Goal: Task Accomplishment & Management: Complete application form

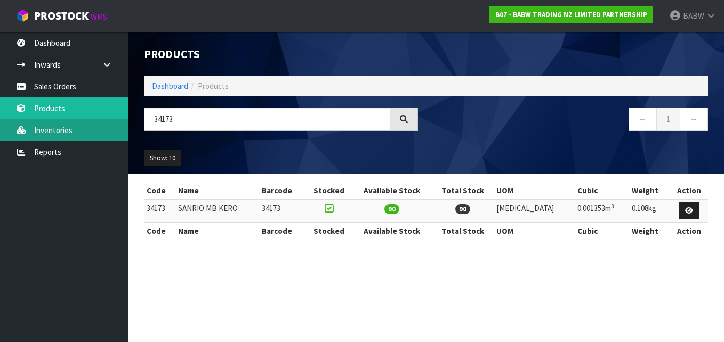
drag, startPoint x: 194, startPoint y: 119, endPoint x: 1, endPoint y: 128, distance: 193.7
click at [1, 128] on body "Toggle navigation ProStock WMS B07 - BABW TRADING NZ LIMITED PARTNERSHIP BABW L…" at bounding box center [362, 171] width 724 height 342
type input "RED HEARTS"
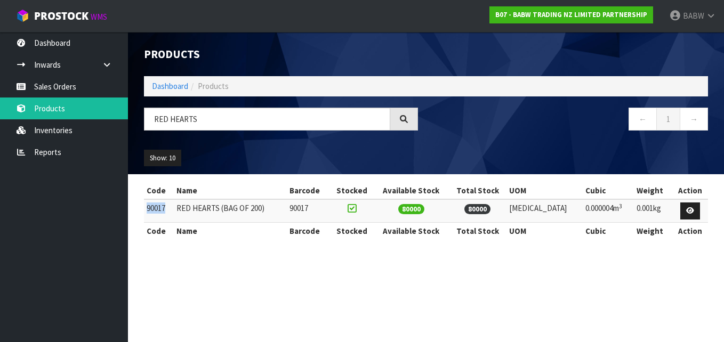
drag, startPoint x: 169, startPoint y: 213, endPoint x: 148, endPoint y: 211, distance: 21.9
click at [148, 211] on td "90017" at bounding box center [159, 210] width 30 height 23
copy td "90017"
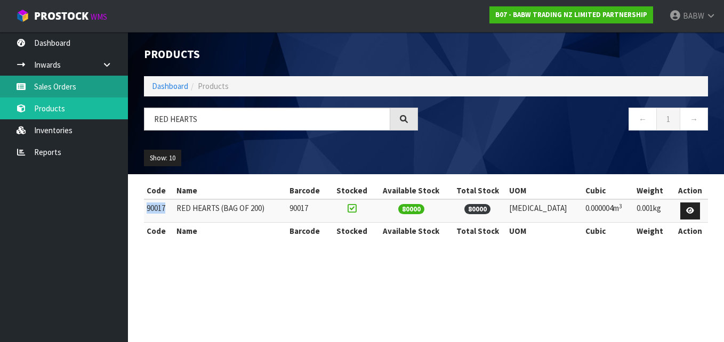
click at [59, 87] on link "Sales Orders" at bounding box center [64, 87] width 128 height 22
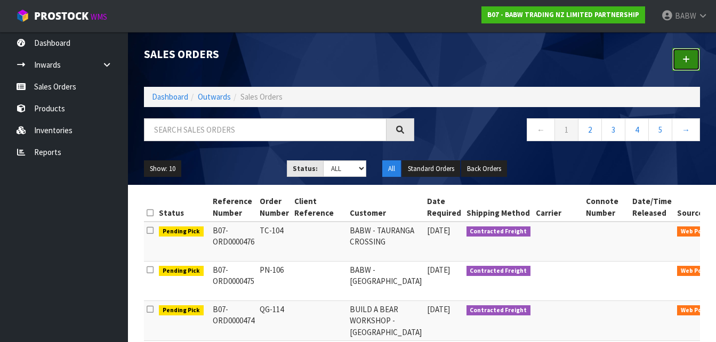
click at [691, 59] on link at bounding box center [686, 59] width 28 height 23
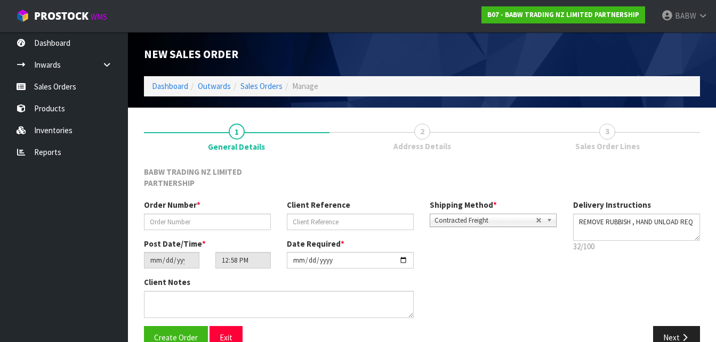
scroll to position [23, 0]
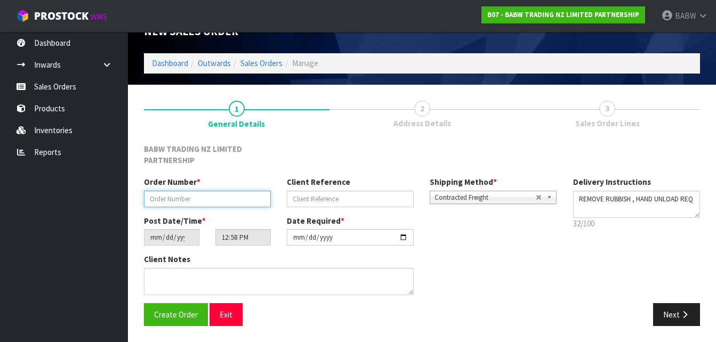
click at [202, 199] on input "text" at bounding box center [207, 199] width 127 height 17
type input "SP-HEARTS"
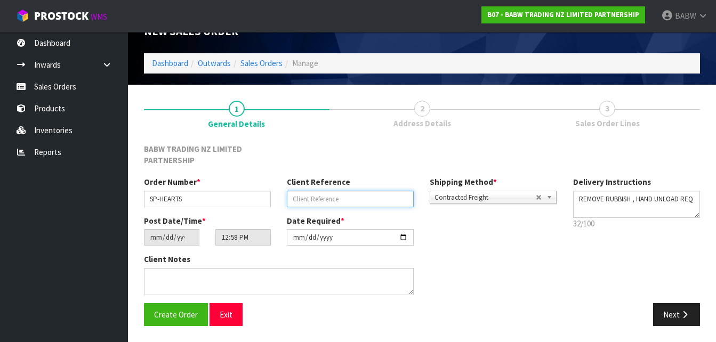
click at [319, 199] on input "text" at bounding box center [350, 199] width 127 height 17
type input "RED HEARTS"
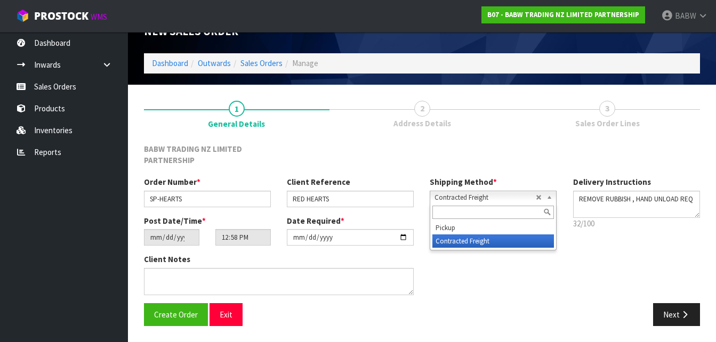
click at [458, 197] on span "Contracted Freight" at bounding box center [484, 197] width 101 height 13
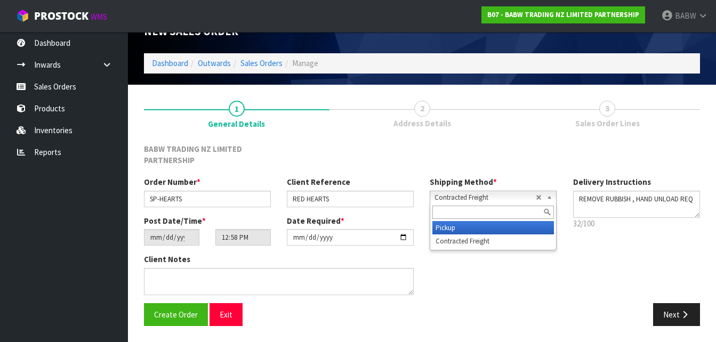
click at [456, 229] on li "Pickup" at bounding box center [492, 227] width 121 height 13
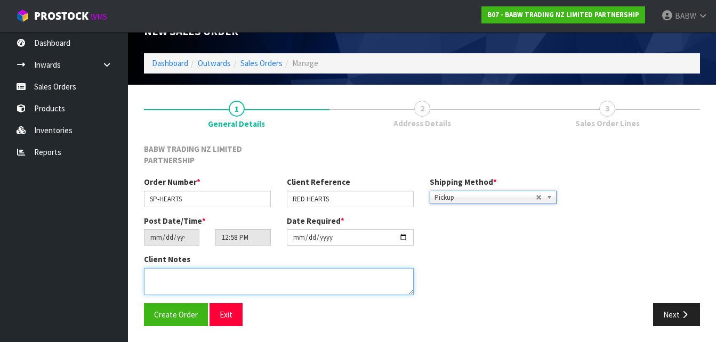
click at [280, 283] on textarea at bounding box center [279, 281] width 270 height 27
type textarea "W"
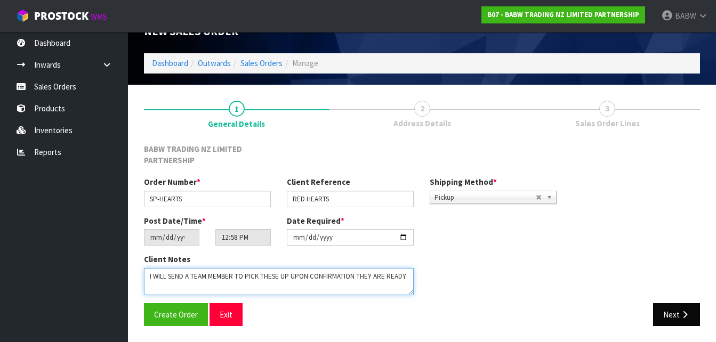
type textarea "I WILL SEND A TEAM MEMBER TO PICK THESE UP UPON CONFIRMATION THEY ARE READY"
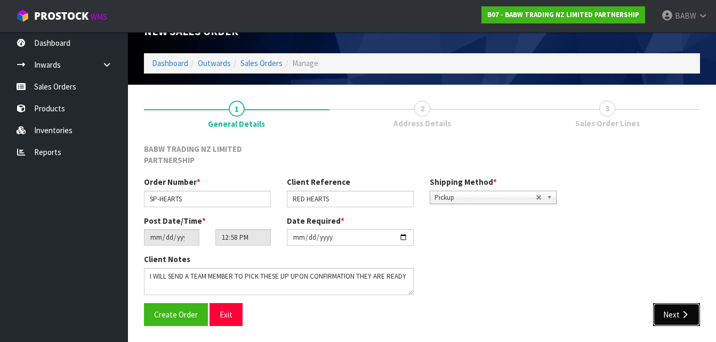
click at [673, 309] on button "Next" at bounding box center [676, 314] width 47 height 23
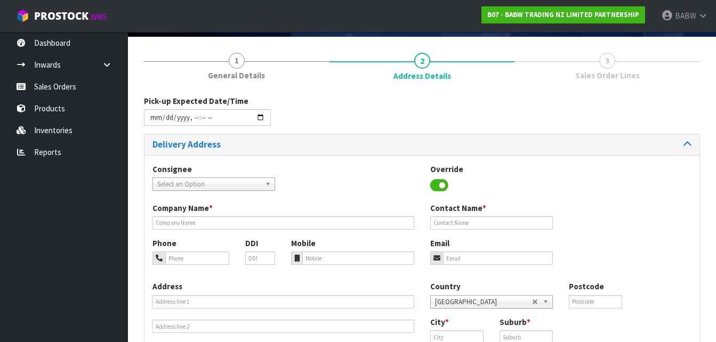
scroll to position [71, 0]
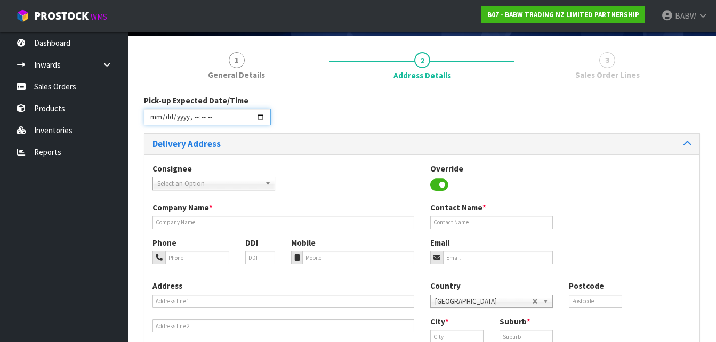
click at [226, 120] on input "datetime-local" at bounding box center [207, 117] width 127 height 17
click at [261, 117] on input "datetime-local" at bounding box center [207, 117] width 127 height 17
type input "[DATE]T16:00"
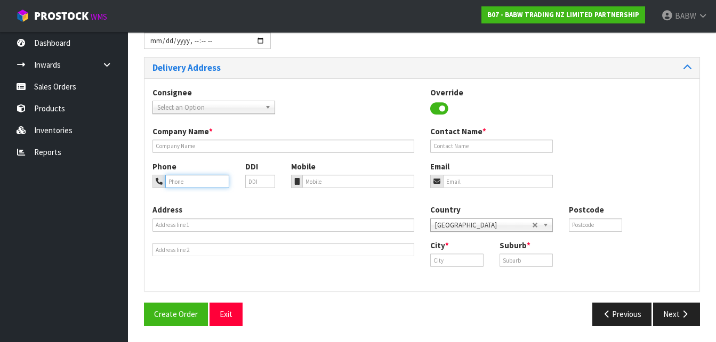
click at [201, 178] on input "tel" at bounding box center [197, 181] width 64 height 13
type input "0273810540"
type input "[PERSON_NAME]"
type input "[EMAIL_ADDRESS][PERSON_NAME][DOMAIN_NAME]"
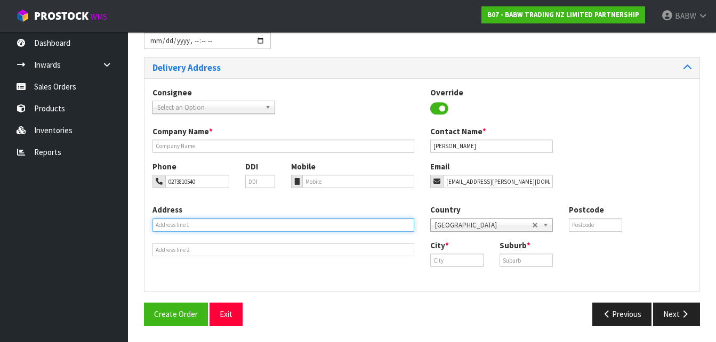
type input "BUILD-A-BEAR WORKSHOP [GEOGRAPHIC_DATA]"
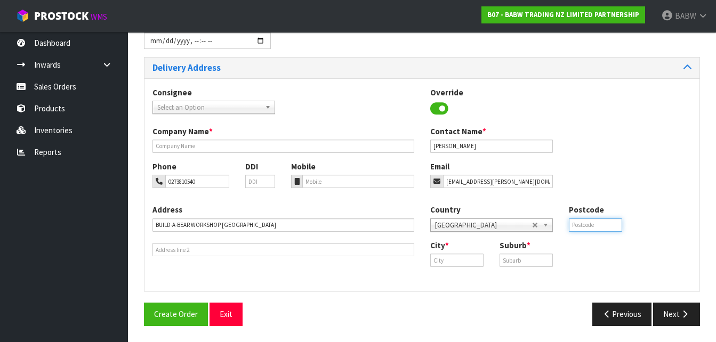
type input "1060"
click at [460, 257] on input "text" at bounding box center [456, 260] width 53 height 13
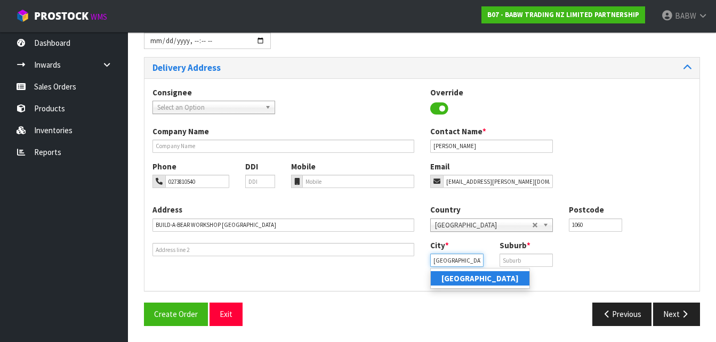
type input "[GEOGRAPHIC_DATA]"
click at [536, 264] on input "text" at bounding box center [525, 260] width 53 height 13
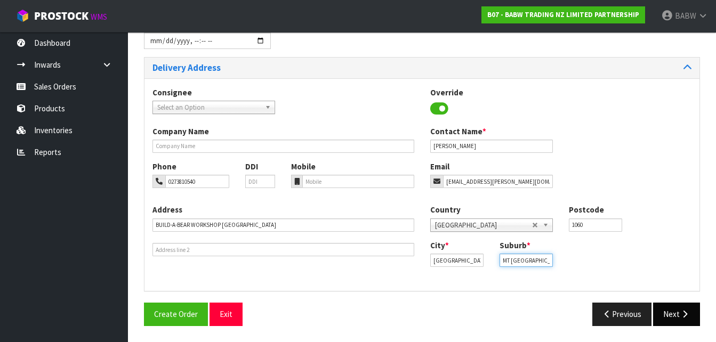
type input "MT [GEOGRAPHIC_DATA]"
click at [680, 309] on button "Next" at bounding box center [676, 314] width 47 height 23
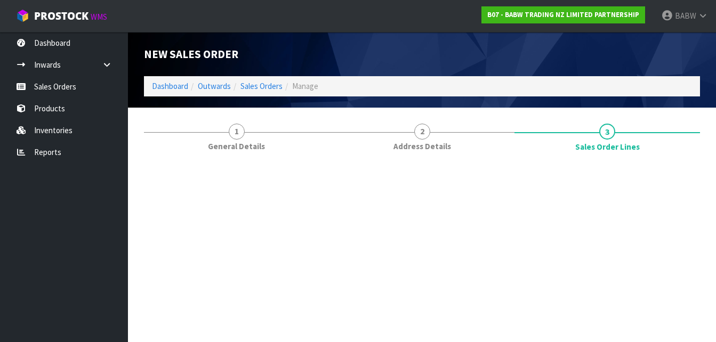
scroll to position [0, 0]
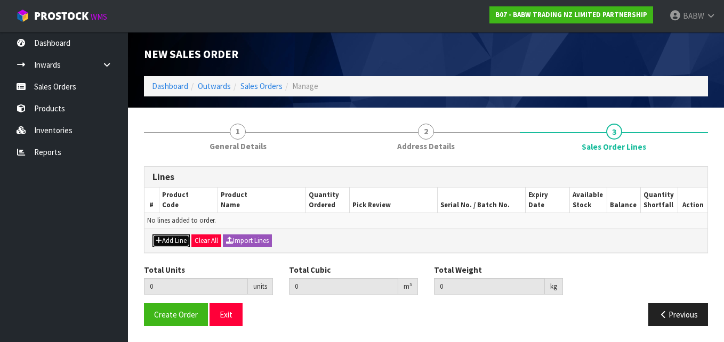
click at [169, 244] on button "Add Line" at bounding box center [170, 240] width 37 height 13
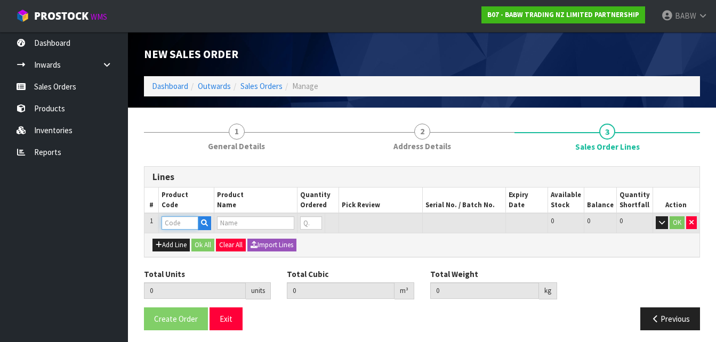
click at [172, 227] on input "text" at bounding box center [179, 222] width 37 height 13
paste input "90017"
type input "90017"
type input "0.000000"
type input "0.000"
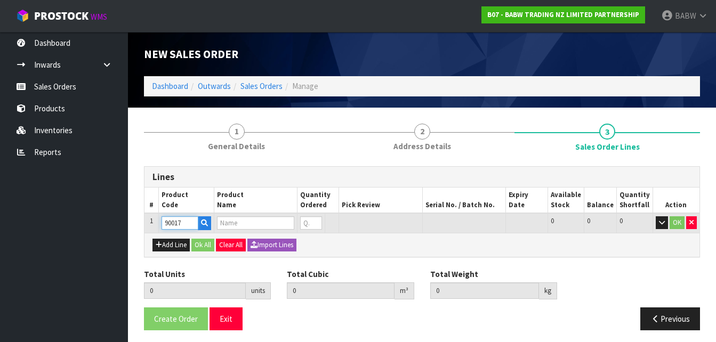
type input "RED HEARTS (BAG OF 200)"
type input "0"
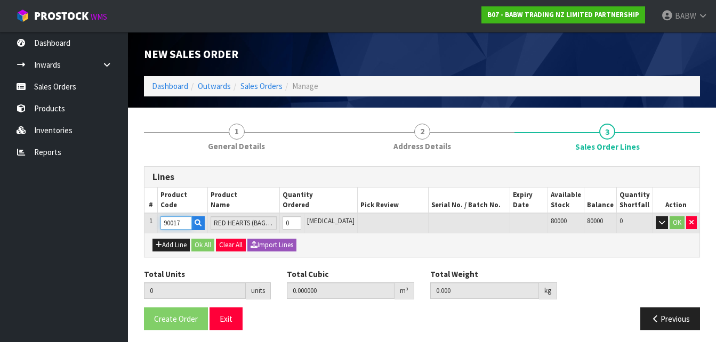
type input "90017"
click at [286, 221] on tr "1 90017 RED HEARTS (BAG OF 200) 0 [MEDICAL_DATA] 80000 80000 0 OK" at bounding box center [421, 223] width 555 height 20
type input "2"
type input "0.000008"
type input "0.002"
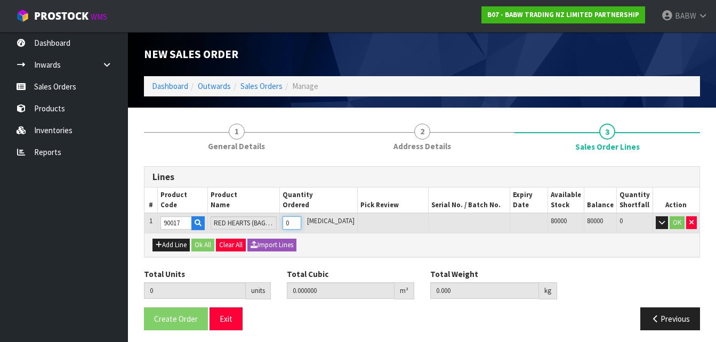
type input "2"
type input "24"
type input "0.000096"
type input "0.024"
type input "24"
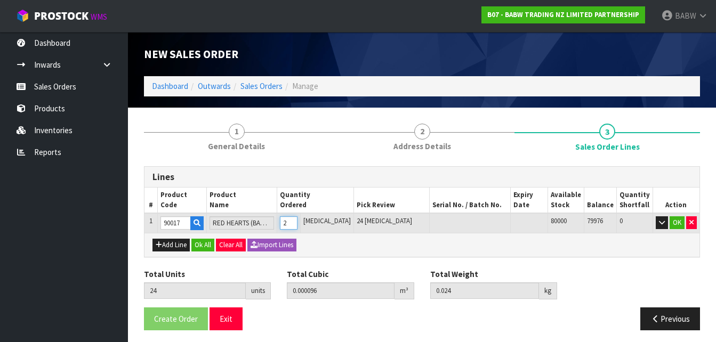
type input "240"
type input "0.001504"
type input "0.29"
type input "240"
type input "2400"
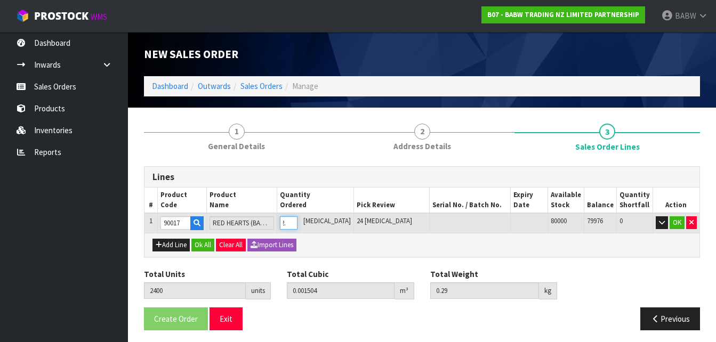
type input "0.016128"
type input "3"
type input "2400"
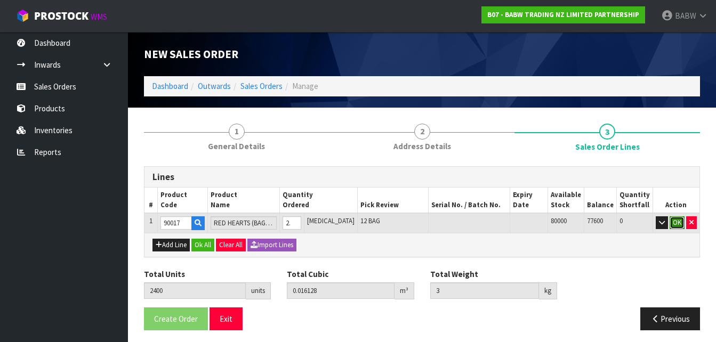
click at [675, 221] on button "OK" at bounding box center [676, 222] width 15 height 13
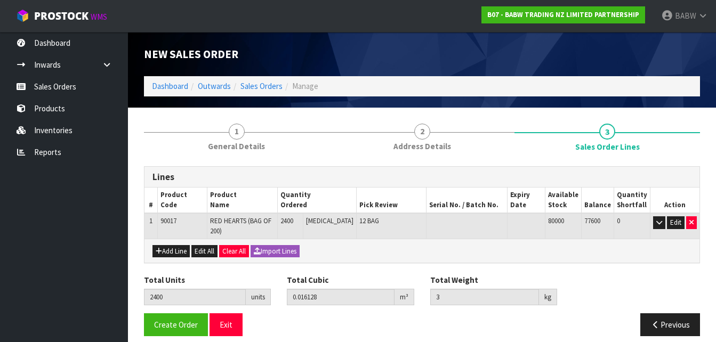
scroll to position [3, 0]
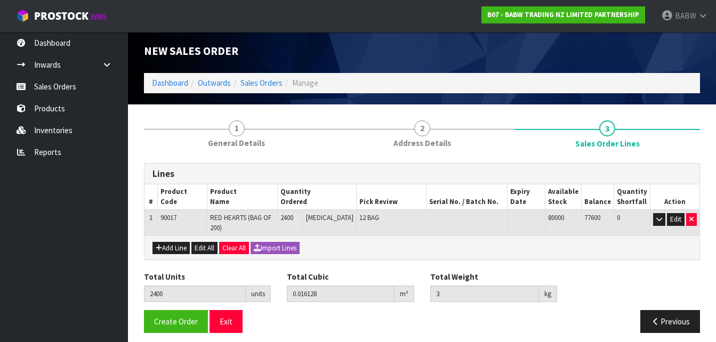
click at [293, 221] on span "2400" at bounding box center [286, 217] width 13 height 9
click at [671, 222] on button "Edit" at bounding box center [676, 219] width 18 height 13
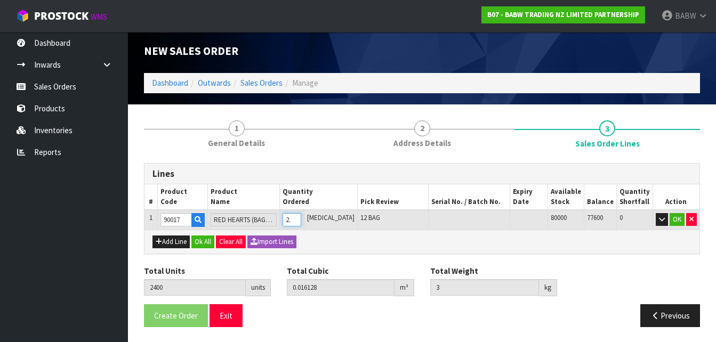
click at [301, 220] on input "2400" at bounding box center [291, 219] width 19 height 13
type input "200"
type input "0.001344"
type input "0.25"
type input "200"
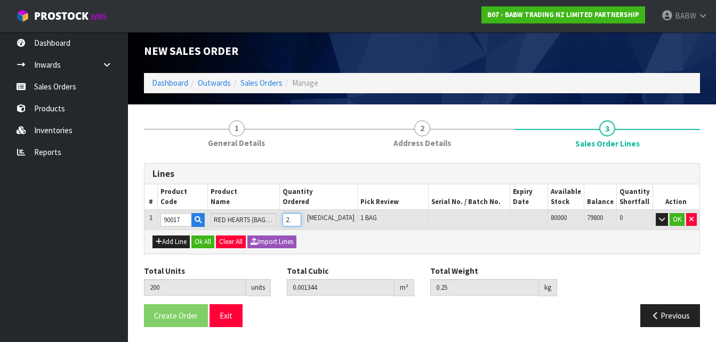
type input "2600"
type input "0.017472"
type input "3.25"
type input "2600"
click at [674, 221] on button "OK" at bounding box center [676, 219] width 15 height 13
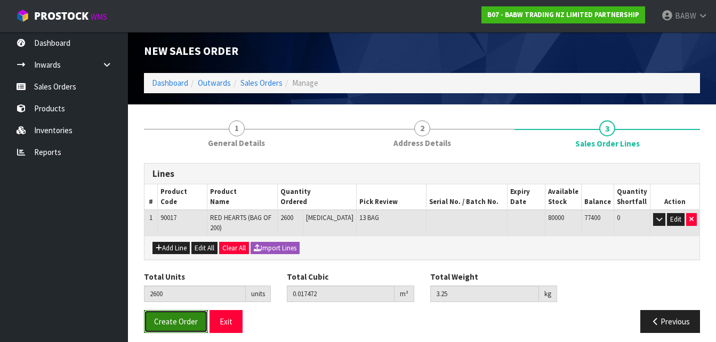
click at [166, 317] on span "Create Order" at bounding box center [176, 322] width 44 height 10
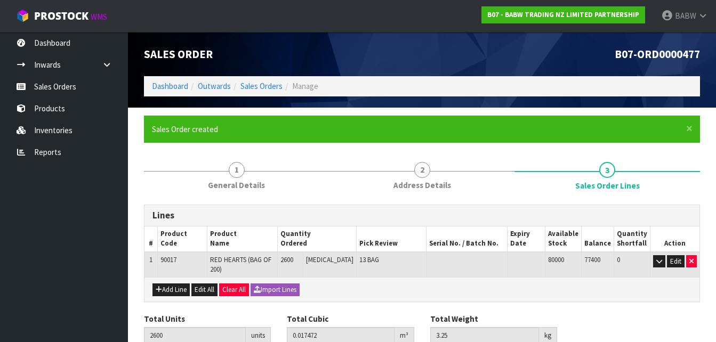
scroll to position [42, 0]
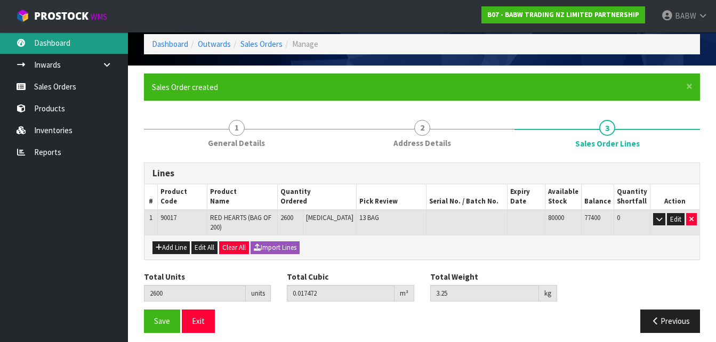
click at [50, 44] on link "Dashboard" at bounding box center [64, 43] width 128 height 22
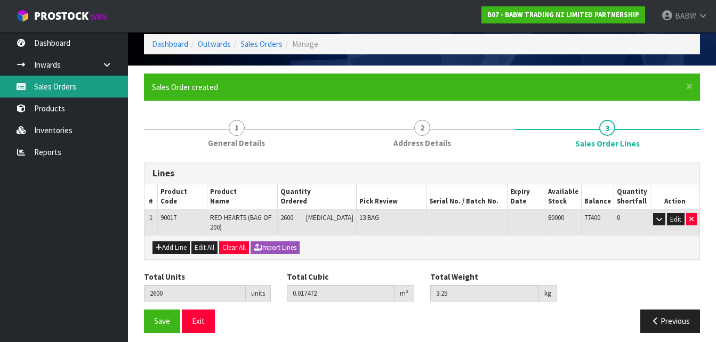
click at [65, 84] on body "Toggle navigation ProStock WMS B07 - BABW TRADING NZ LIMITED PARTNERSHIP BABW L…" at bounding box center [358, 129] width 716 height 342
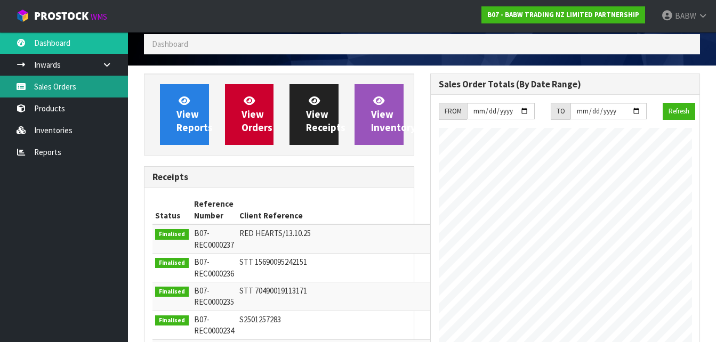
scroll to position [591, 286]
click at [58, 82] on link "Sales Orders" at bounding box center [64, 87] width 128 height 22
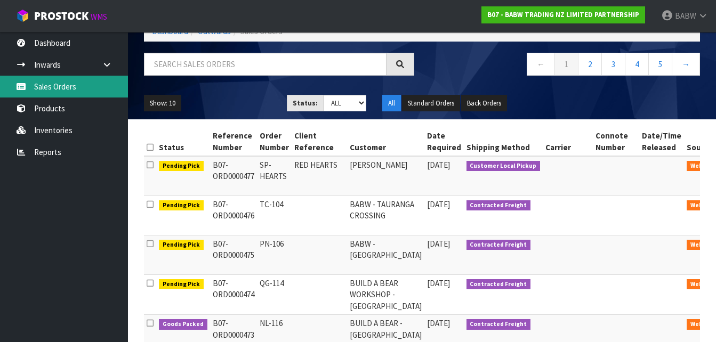
scroll to position [75, 0]
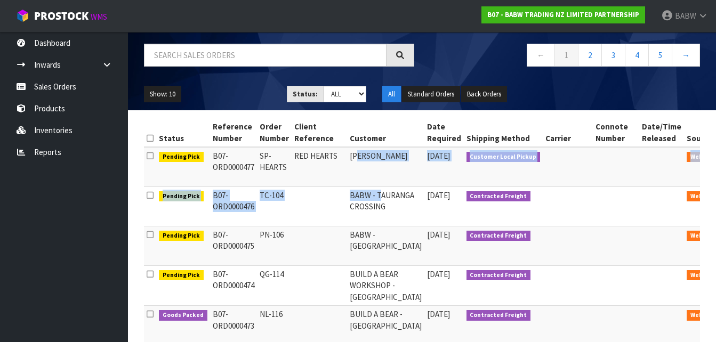
drag, startPoint x: 351, startPoint y: 170, endPoint x: 346, endPoint y: 228, distance: 57.7
click at [346, 228] on tbody "Pending Pick B07-ORD0000477 SP-HEARTS RED HEARTS [PERSON_NAME] [DATE] Customer …" at bounding box center [451, 345] width 614 height 396
click at [347, 226] on td "BABW - TAURANGA CROSSING" at bounding box center [385, 206] width 77 height 39
drag, startPoint x: 341, startPoint y: 207, endPoint x: 336, endPoint y: 171, distance: 37.1
click at [336, 171] on tbody "Pending Pick B07-ORD0000477 SP-HEARTS RED HEARTS [PERSON_NAME] [DATE] Customer …" at bounding box center [451, 345] width 614 height 396
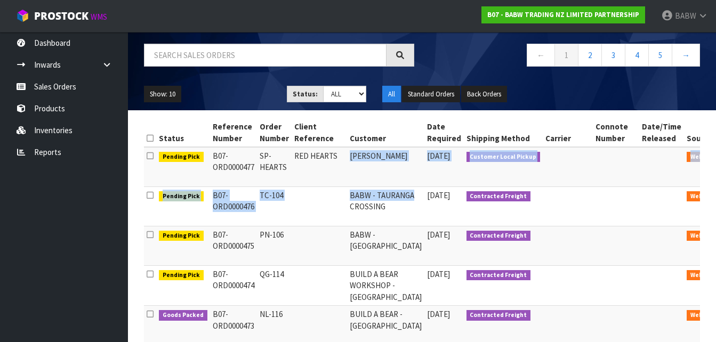
click at [336, 171] on td "RED HEARTS" at bounding box center [318, 167] width 55 height 40
drag, startPoint x: 336, startPoint y: 171, endPoint x: 332, endPoint y: 232, distance: 61.4
click at [332, 232] on tbody "Pending Pick B07-ORD0000477 SP-HEARTS RED HEARTS [PERSON_NAME] [DATE] Customer …" at bounding box center [451, 345] width 614 height 396
click at [332, 226] on td at bounding box center [318, 206] width 55 height 39
drag, startPoint x: 332, startPoint y: 232, endPoint x: 336, endPoint y: 167, distance: 65.1
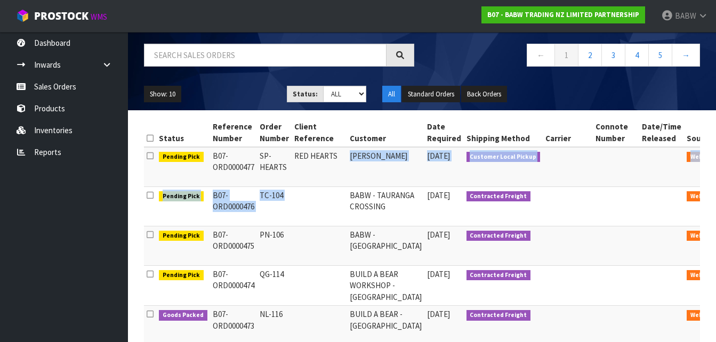
click at [336, 167] on tbody "Pending Pick B07-ORD0000477 SP-HEARTS RED HEARTS [PERSON_NAME] [DATE] Customer …" at bounding box center [451, 345] width 614 height 396
click at [336, 167] on td "RED HEARTS" at bounding box center [318, 167] width 55 height 40
drag, startPoint x: 336, startPoint y: 167, endPoint x: 332, endPoint y: 224, distance: 57.7
click at [332, 224] on tbody "Pending Pick B07-ORD0000477 SP-HEARTS RED HEARTS [PERSON_NAME] [DATE] Customer …" at bounding box center [451, 345] width 614 height 396
click at [332, 224] on td at bounding box center [318, 206] width 55 height 39
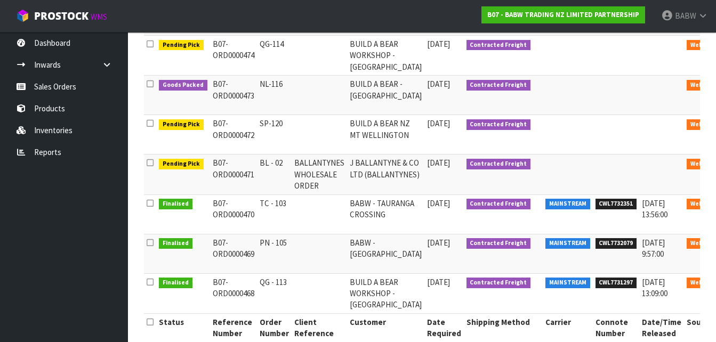
scroll to position [305, 0]
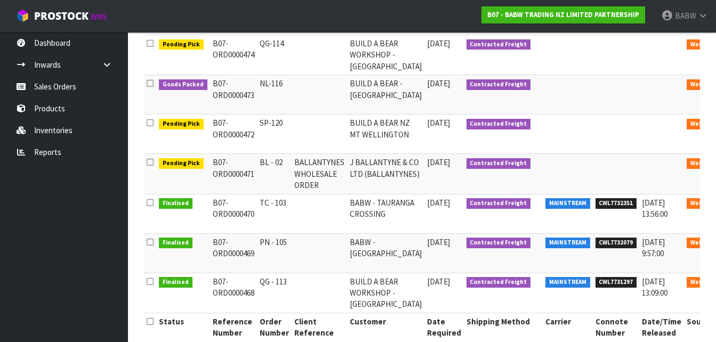
click at [295, 218] on td at bounding box center [318, 213] width 55 height 39
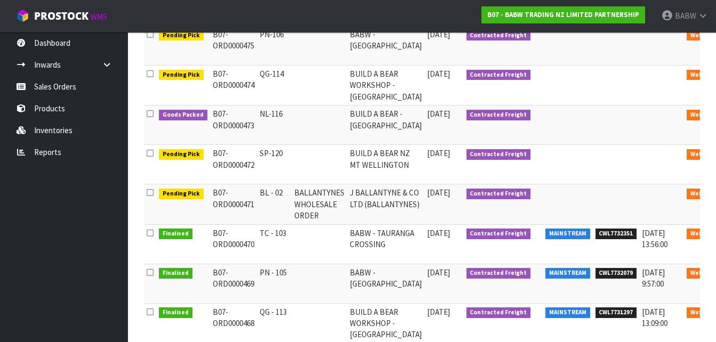
scroll to position [274, 0]
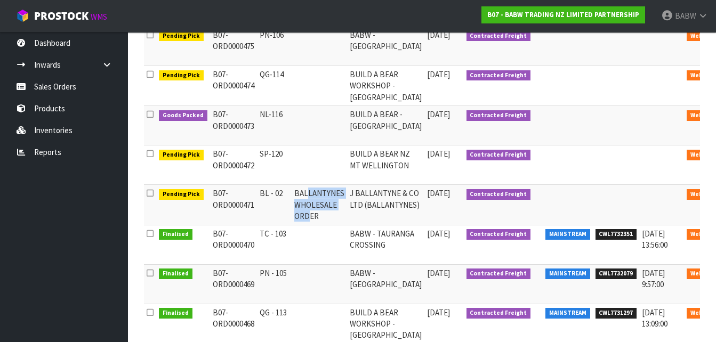
drag, startPoint x: 304, startPoint y: 208, endPoint x: 304, endPoint y: 232, distance: 23.4
click at [304, 225] on td "BALLANTYNES WHOLESALE ORDER" at bounding box center [318, 205] width 55 height 40
drag, startPoint x: 304, startPoint y: 232, endPoint x: 340, endPoint y: 212, distance: 42.0
click at [340, 212] on tr "Pending Pick B07-ORD0000471 BL - 02 BALLANTYNES WHOLESALE ORDER J BALLANTYNE & …" at bounding box center [451, 205] width 614 height 40
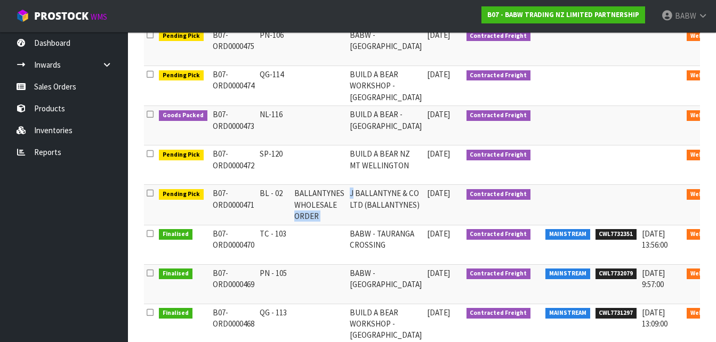
click at [347, 212] on td "J BALLANTYNE & CO LTD (BALLANTYNES)" at bounding box center [385, 205] width 77 height 40
drag, startPoint x: 340, startPoint y: 212, endPoint x: 340, endPoint y: 228, distance: 16.0
click at [347, 225] on td "J BALLANTYNE & CO LTD (BALLANTYNES)" at bounding box center [385, 205] width 77 height 40
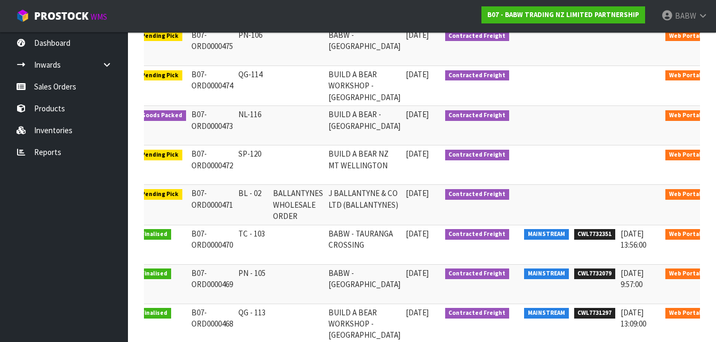
click at [712, 205] on link at bounding box center [722, 196] width 20 height 17
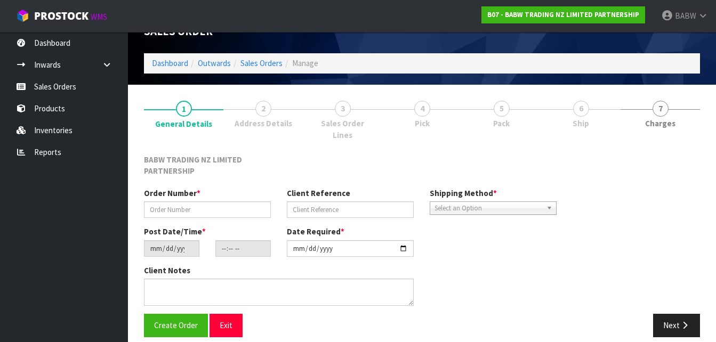
type input "BL - 02"
type input "BALLANTYNES WHOLESALE ORDER"
type input "[DATE]"
type input "15:55:00.000"
type input "[DATE]"
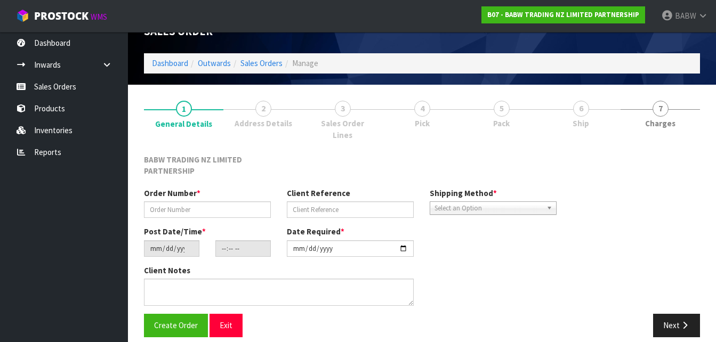
type textarea "DISTRIBUTION CENTRE DELIVERIES MUST BE MADE BETWEEN 7.30AM AND 2PM [DATE] TO [D…"
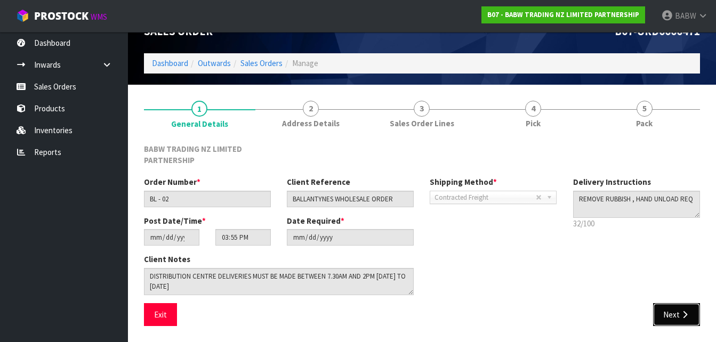
click at [675, 310] on button "Next" at bounding box center [676, 314] width 47 height 23
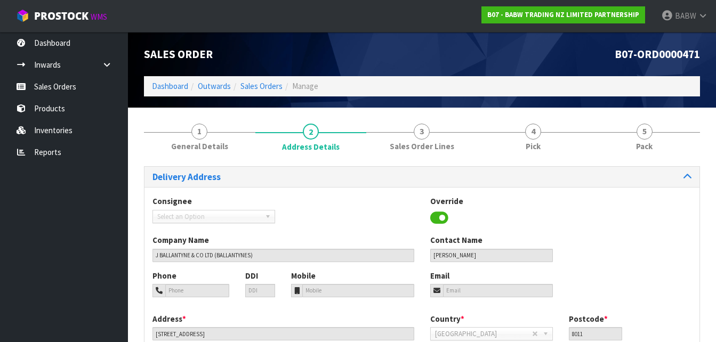
scroll to position [109, 0]
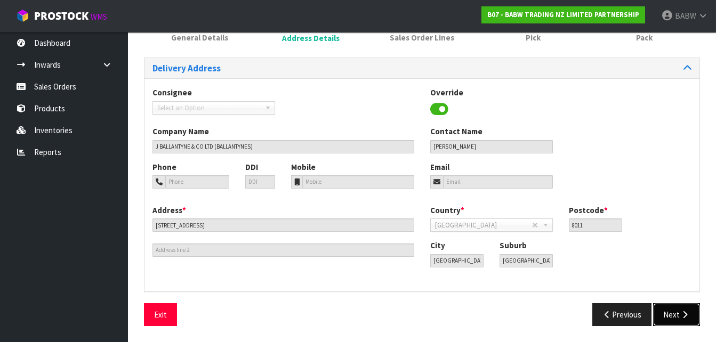
click at [661, 311] on button "Next" at bounding box center [676, 314] width 47 height 23
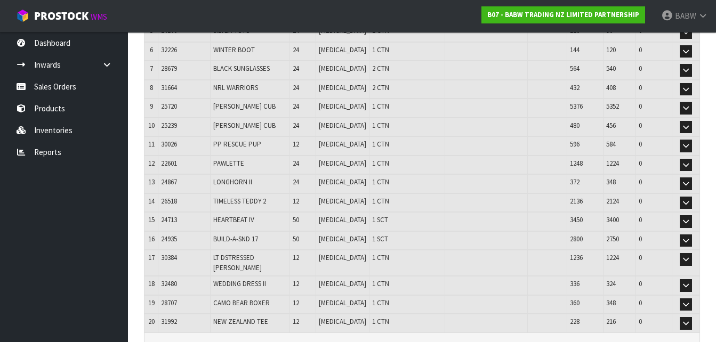
scroll to position [265, 0]
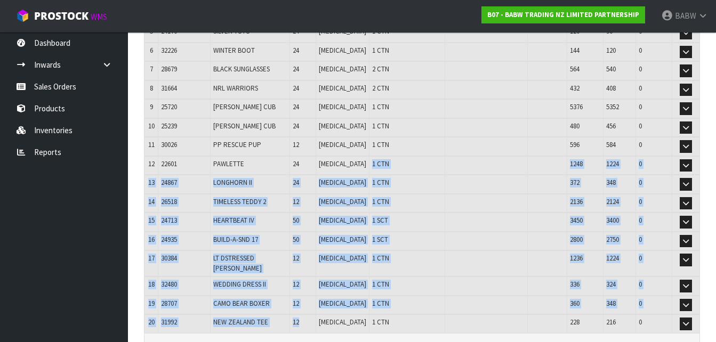
drag, startPoint x: 349, startPoint y: 172, endPoint x: 328, endPoint y: 329, distance: 159.2
click at [328, 329] on div "Lines # Product Code Product Name Quantity Ordered Pick Review Serial No. / Bat…" at bounding box center [422, 123] width 556 height 444
click at [328, 333] on div at bounding box center [421, 338] width 555 height 11
drag, startPoint x: 328, startPoint y: 329, endPoint x: 322, endPoint y: 184, distance: 145.6
click at [322, 184] on div "Lines # Product Code Product Name Quantity Ordered Pick Review Serial No. / Bat…" at bounding box center [422, 123] width 556 height 444
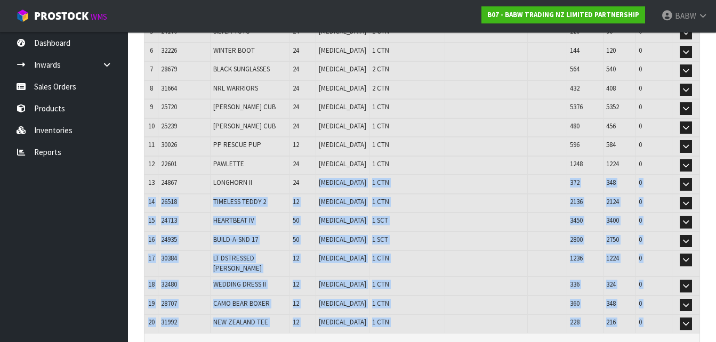
click at [315, 184] on td "24" at bounding box center [303, 184] width 26 height 19
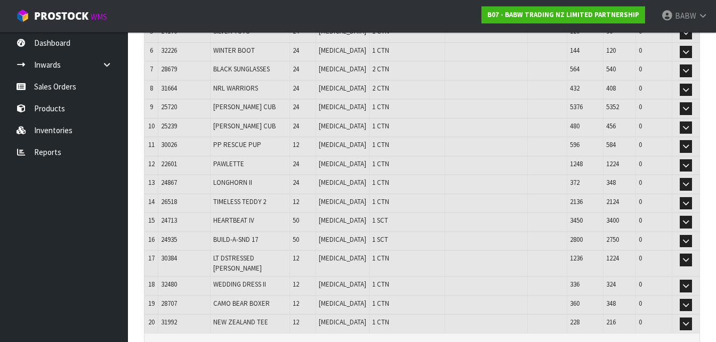
scroll to position [0, 0]
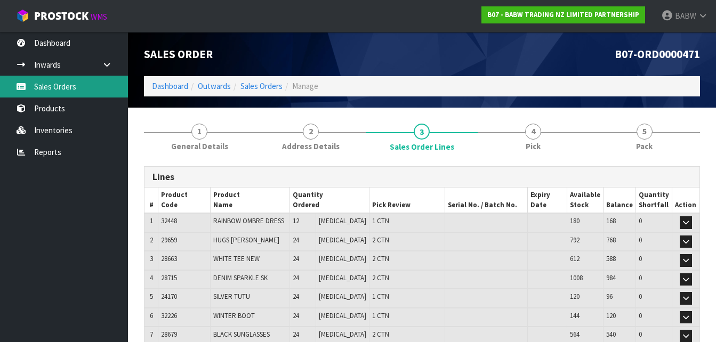
click at [79, 84] on link "Sales Orders" at bounding box center [64, 87] width 128 height 22
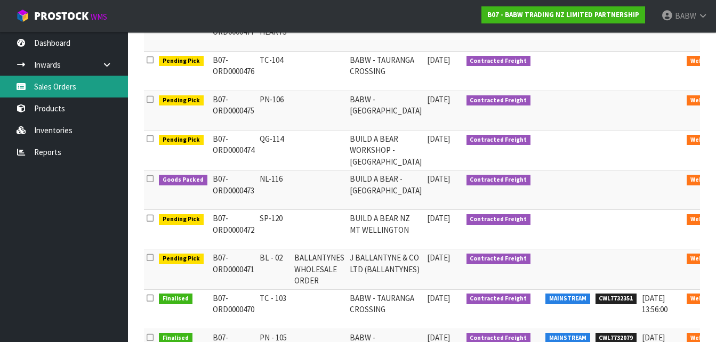
scroll to position [212, 0]
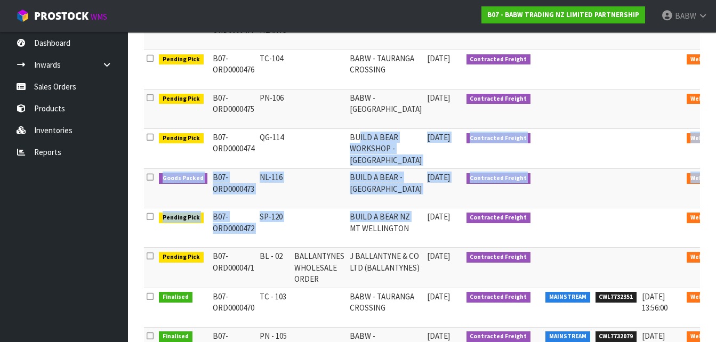
drag, startPoint x: 352, startPoint y: 153, endPoint x: 355, endPoint y: 252, distance: 99.1
click at [355, 252] on tbody "Pending Pick B07-ORD0000477 SP-HEARTS RED HEARTS [PERSON_NAME] [DATE] Customer …" at bounding box center [451, 208] width 614 height 396
click at [355, 248] on td "BUILD A BEAR NZ MT WELLINGTON" at bounding box center [385, 227] width 77 height 39
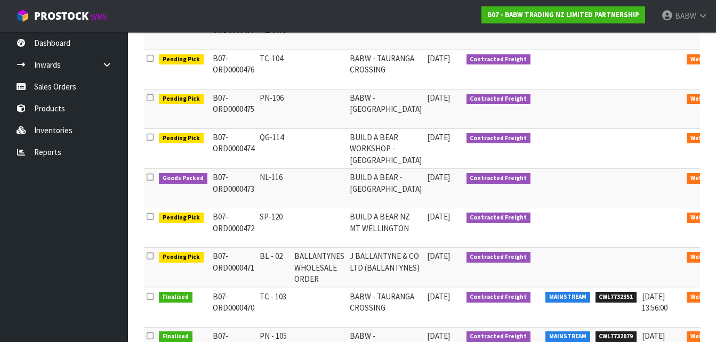
scroll to position [0, 21]
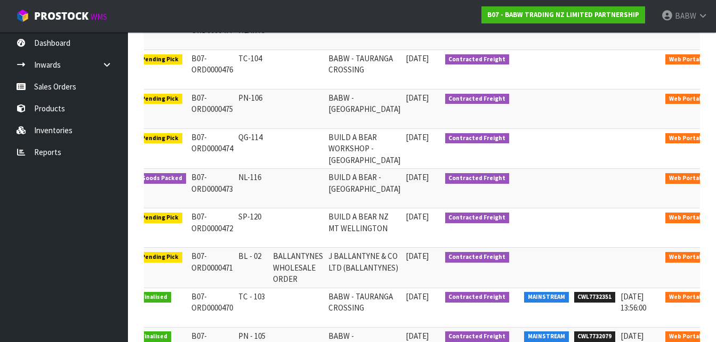
click at [718, 223] on icon at bounding box center [722, 219] width 8 height 7
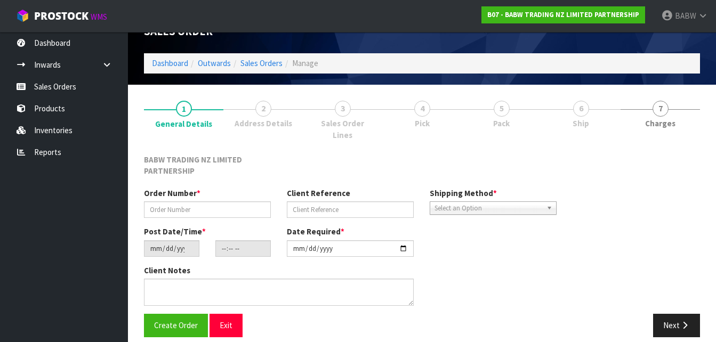
type input "SP-120"
type input "[DATE]"
type input "13:47:00.000"
type input "[DATE]"
type textarea "CALL/MESSGAE AFTERNOON PRIOR TO MORNING DELIVERY - FRANKI 0273810540, TO MAKE S…"
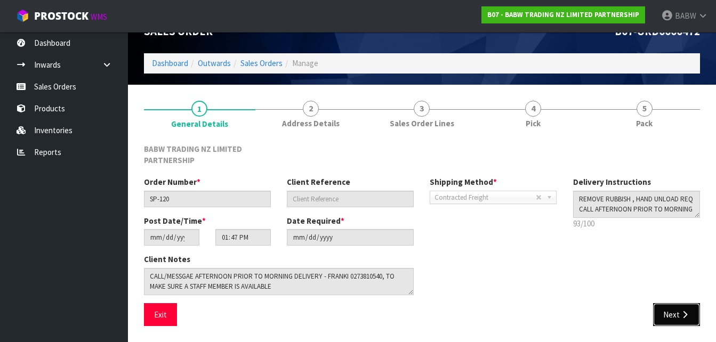
click at [666, 312] on button "Next" at bounding box center [676, 314] width 47 height 23
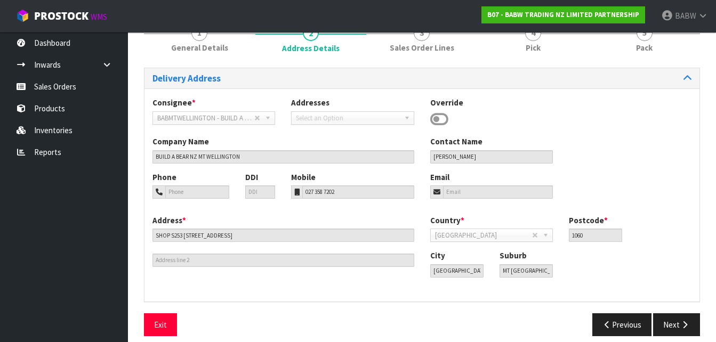
scroll to position [109, 0]
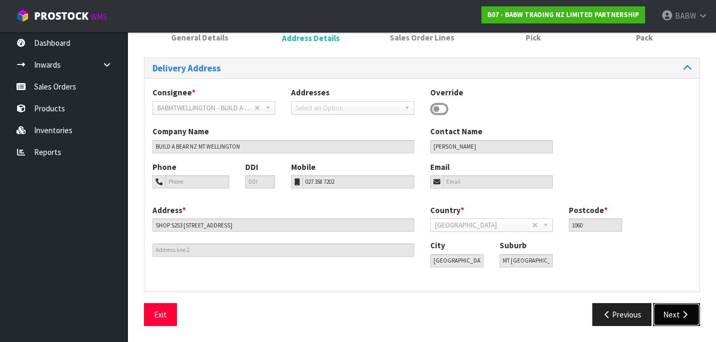
click at [661, 316] on button "Next" at bounding box center [676, 314] width 47 height 23
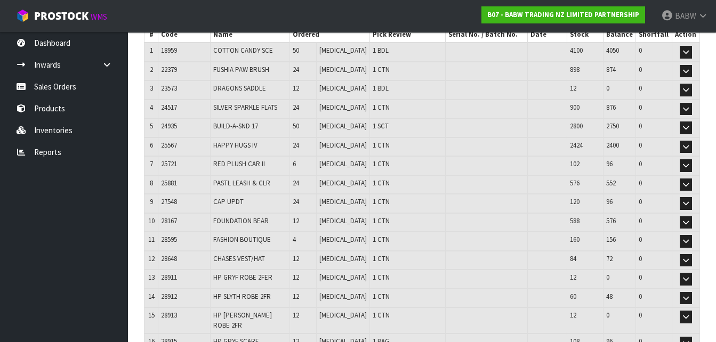
scroll to position [172, 0]
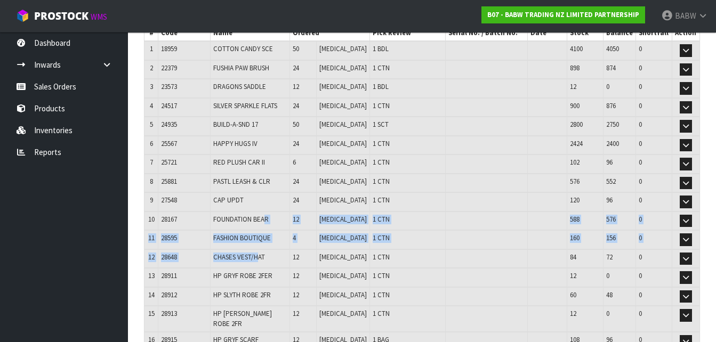
drag, startPoint x: 272, startPoint y: 213, endPoint x: 266, endPoint y: 262, distance: 49.9
click at [266, 262] on td "CHASES VEST/HAT" at bounding box center [249, 258] width 79 height 19
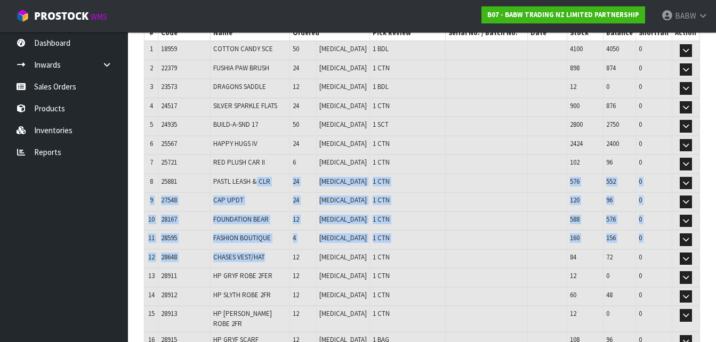
drag, startPoint x: 266, startPoint y: 262, endPoint x: 263, endPoint y: 188, distance: 74.6
click at [263, 188] on td "PASTL LEASH & CLR" at bounding box center [249, 183] width 79 height 19
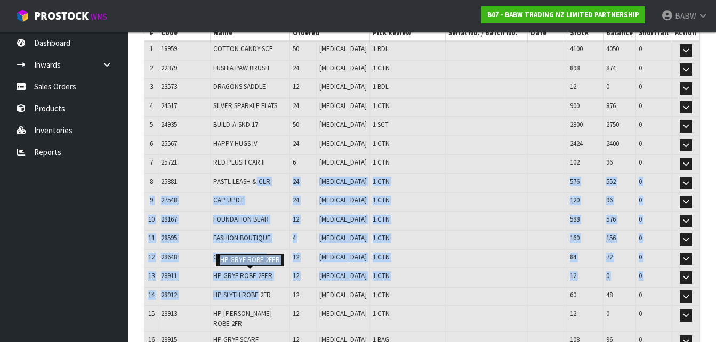
drag, startPoint x: 263, startPoint y: 188, endPoint x: 261, endPoint y: 303, distance: 115.7
click at [261, 303] on td "HP SLYTH ROBE 2FR" at bounding box center [249, 296] width 79 height 19
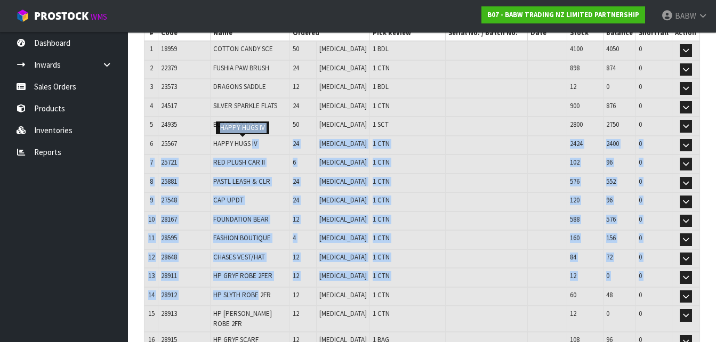
drag, startPoint x: 261, startPoint y: 303, endPoint x: 261, endPoint y: 143, distance: 159.9
click at [257, 143] on span "HAPPY HUGS IV" at bounding box center [235, 143] width 44 height 9
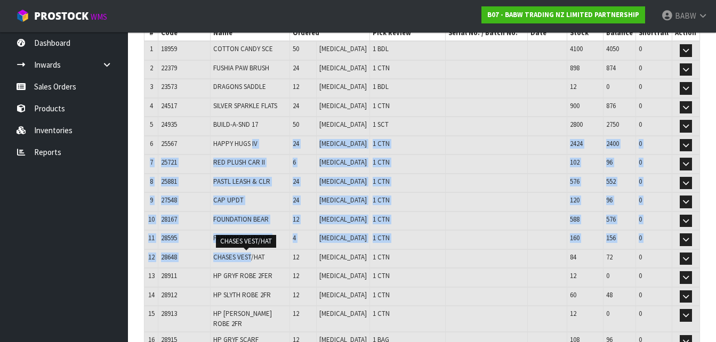
drag, startPoint x: 261, startPoint y: 143, endPoint x: 249, endPoint y: 262, distance: 119.5
click at [249, 262] on td "CHASES VEST/HAT" at bounding box center [249, 258] width 79 height 19
drag, startPoint x: 249, startPoint y: 262, endPoint x: 255, endPoint y: 143, distance: 119.5
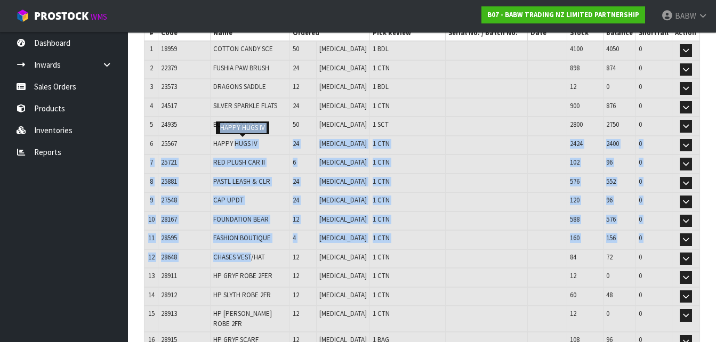
click at [255, 143] on span "HAPPY HUGS IV" at bounding box center [235, 143] width 44 height 9
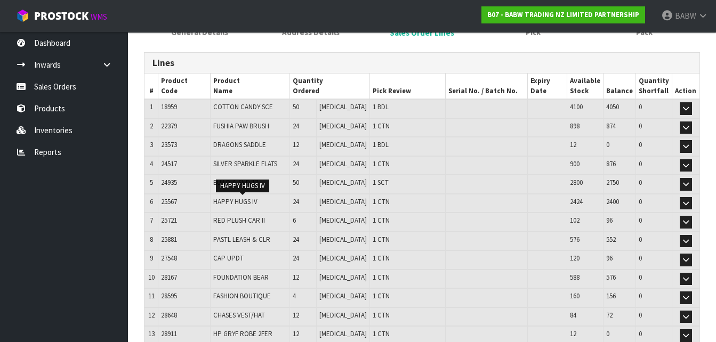
scroll to position [112, 0]
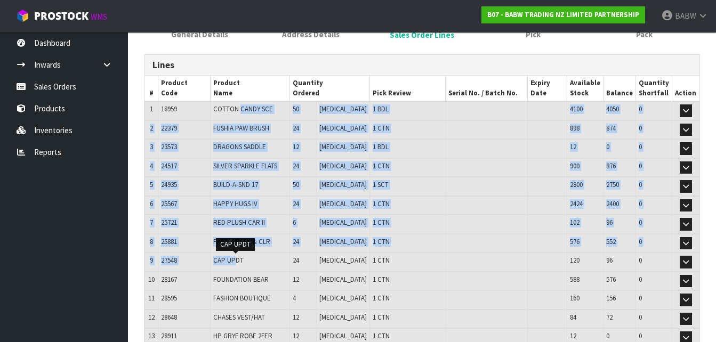
drag, startPoint x: 247, startPoint y: 110, endPoint x: 242, endPoint y: 268, distance: 157.8
click at [242, 268] on td "CAP UPDT" at bounding box center [249, 262] width 79 height 19
drag, startPoint x: 244, startPoint y: 251, endPoint x: 254, endPoint y: 104, distance: 147.5
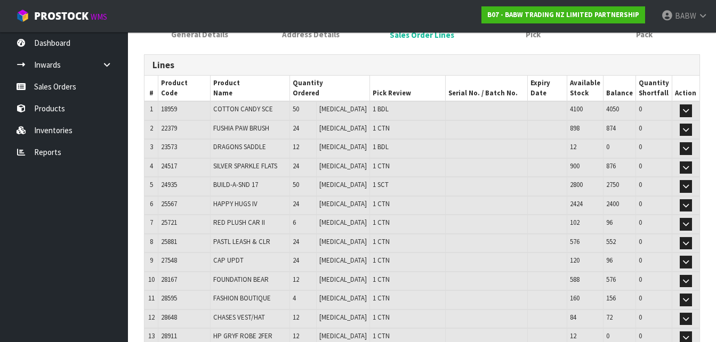
click at [255, 101] on td "COTTON CANDY SCE" at bounding box center [249, 110] width 79 height 19
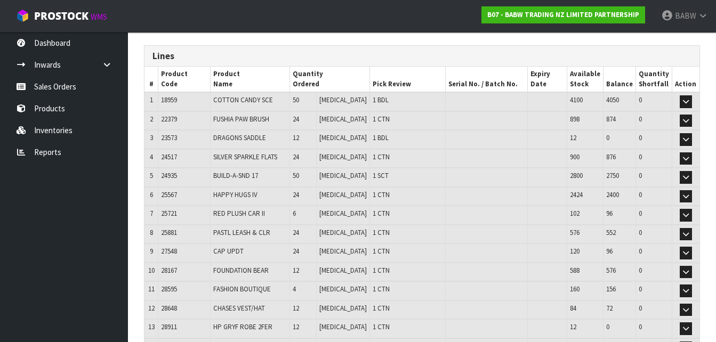
scroll to position [0, 0]
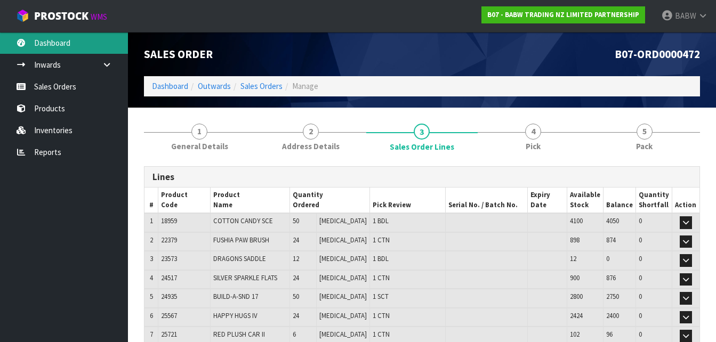
click at [54, 34] on link "Dashboard" at bounding box center [64, 43] width 128 height 22
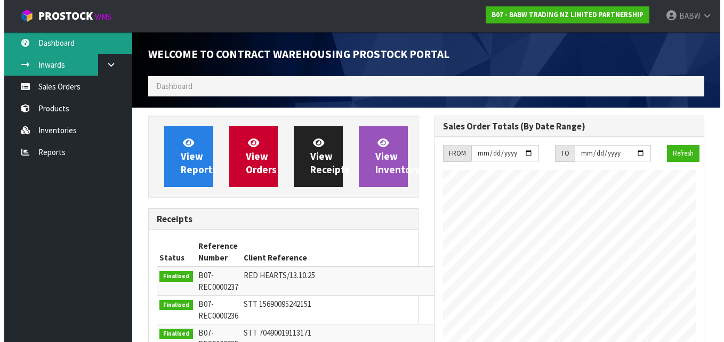
scroll to position [591, 286]
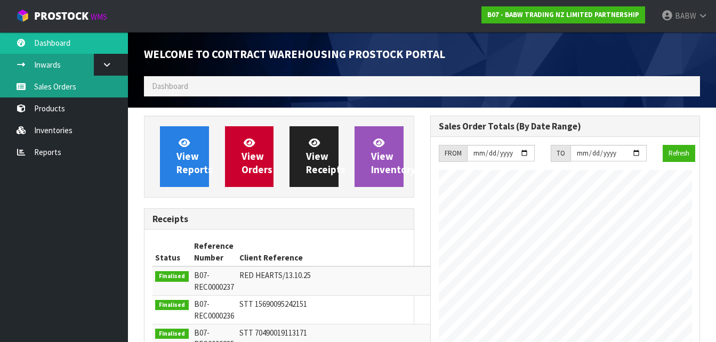
click at [49, 84] on link "Sales Orders" at bounding box center [64, 87] width 128 height 22
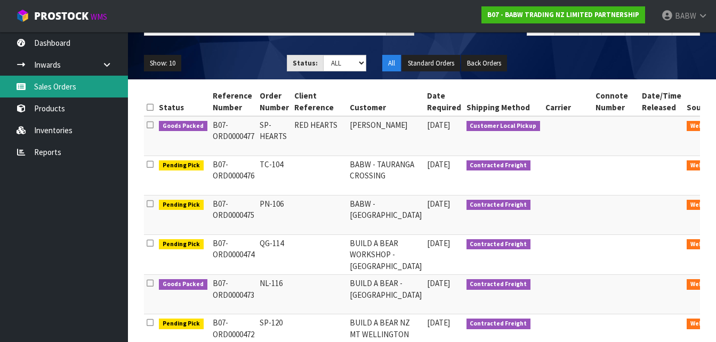
scroll to position [107, 0]
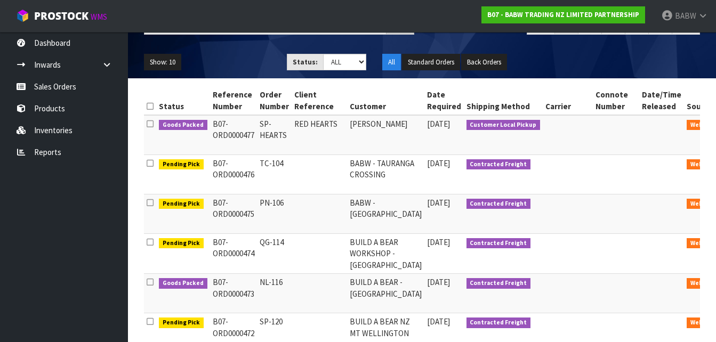
drag, startPoint x: 322, startPoint y: 143, endPoint x: 282, endPoint y: 141, distance: 39.5
click at [282, 141] on tr "Goods Packed B07-ORD0000477 SP-HEARTS RED HEARTS [PERSON_NAME] [DATE] Customer …" at bounding box center [451, 135] width 614 height 40
click at [282, 141] on td "SP-HEARTS" at bounding box center [274, 135] width 35 height 40
drag, startPoint x: 282, startPoint y: 141, endPoint x: 336, endPoint y: 141, distance: 53.8
click at [336, 141] on tr "Goods Packed B07-ORD0000477 SP-HEARTS RED HEARTS [PERSON_NAME] [DATE] Customer …" at bounding box center [451, 135] width 614 height 40
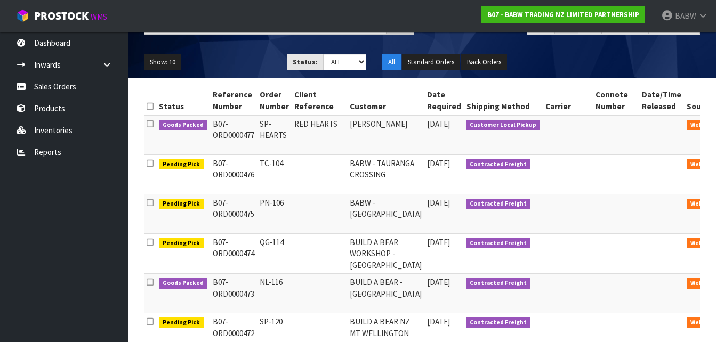
click at [336, 141] on td "RED HEARTS" at bounding box center [318, 135] width 55 height 40
drag, startPoint x: 336, startPoint y: 141, endPoint x: 290, endPoint y: 140, distance: 45.8
click at [291, 140] on td "RED HEARTS" at bounding box center [318, 135] width 55 height 40
drag, startPoint x: 290, startPoint y: 140, endPoint x: 320, endPoint y: 141, distance: 29.3
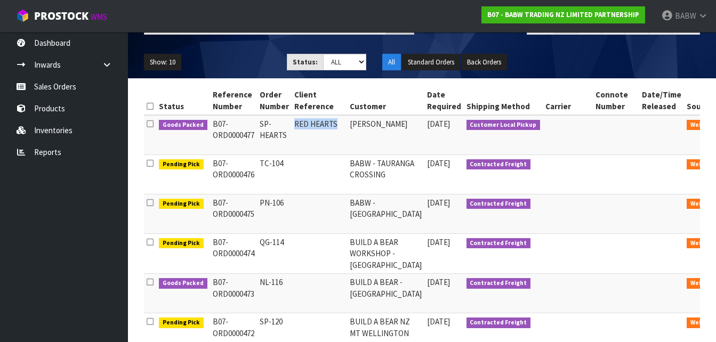
click at [320, 141] on td "RED HEARTS" at bounding box center [318, 135] width 55 height 40
